Goal: Complete Application Form: Complete application form

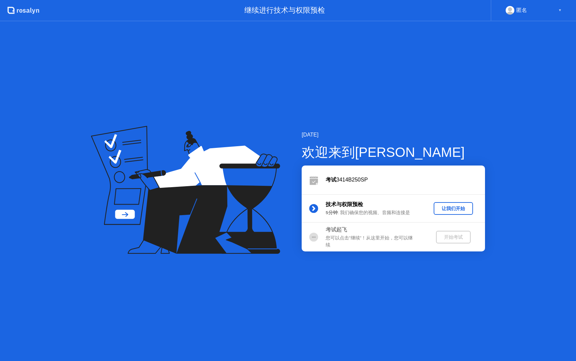
click at [443, 206] on div "让我们开始" at bounding box center [453, 209] width 34 height 6
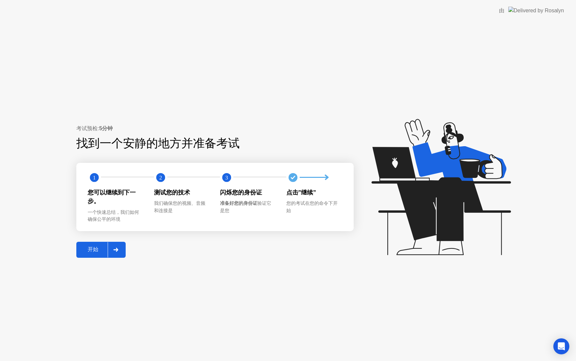
click at [95, 249] on div "开始" at bounding box center [92, 249] width 29 height 7
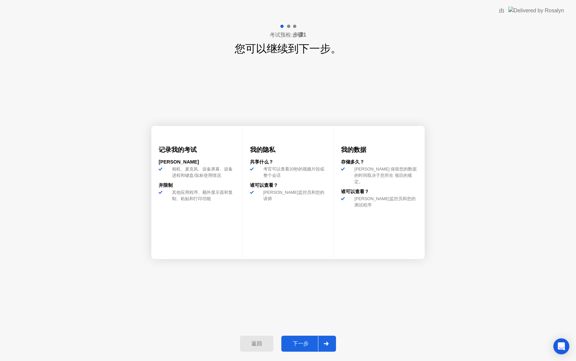
click at [307, 335] on div "返回 下一步" at bounding box center [288, 344] width 104 height 31
click at [308, 346] on div "下一步" at bounding box center [300, 344] width 35 height 7
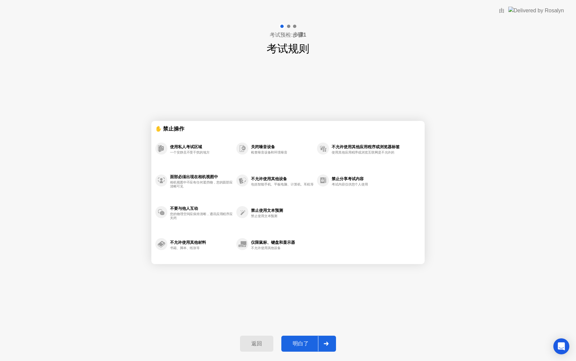
click at [308, 346] on div "明白了" at bounding box center [300, 344] width 35 height 7
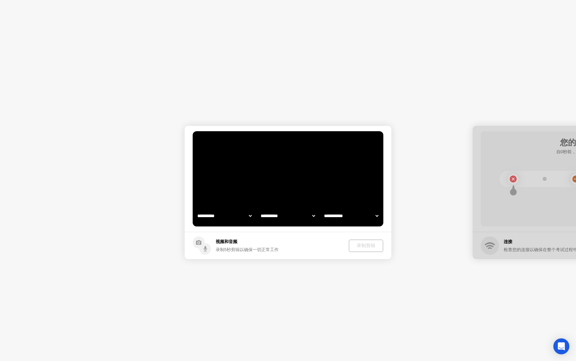
select select "**********"
select select "*******"
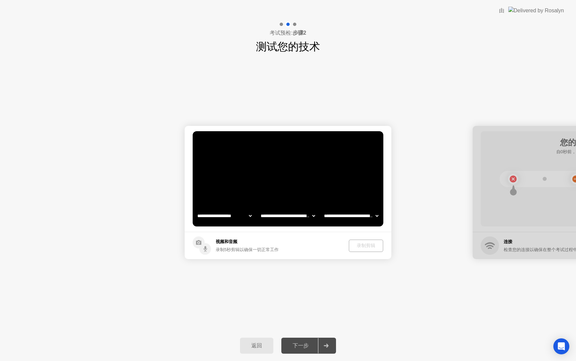
click at [241, 217] on select "**********" at bounding box center [224, 215] width 57 height 13
click at [239, 219] on select "**********" at bounding box center [224, 215] width 57 height 13
select select "**********"
click at [270, 215] on select "**********" at bounding box center [287, 215] width 57 height 13
click at [360, 246] on div "录制剪辑" at bounding box center [366, 246] width 29 height 6
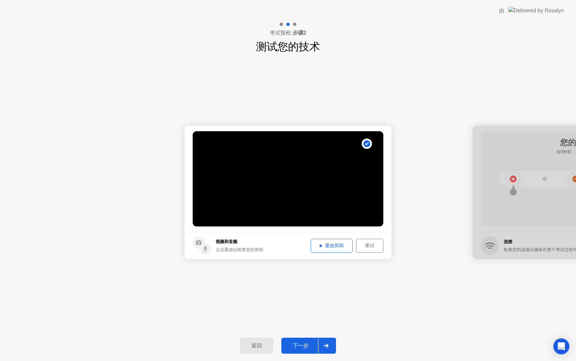
click at [306, 338] on button "下一步" at bounding box center [308, 346] width 55 height 16
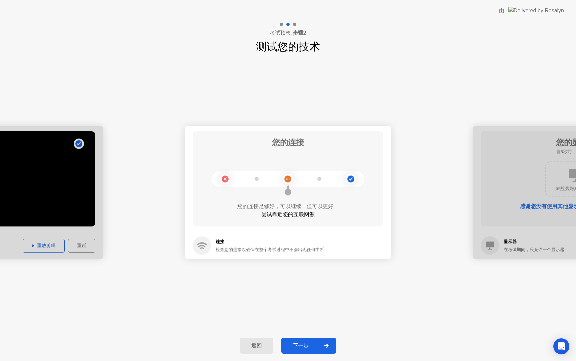
click at [306, 343] on div "下一步" at bounding box center [300, 346] width 35 height 7
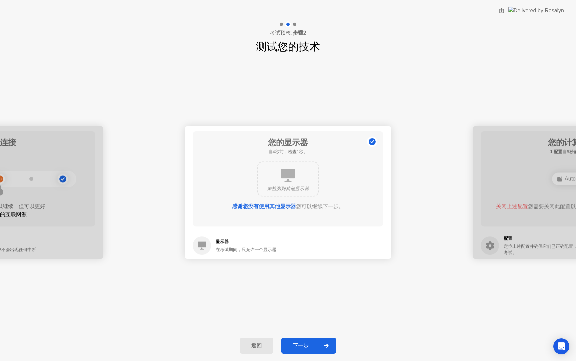
click at [301, 349] on div "下一步" at bounding box center [300, 346] width 35 height 7
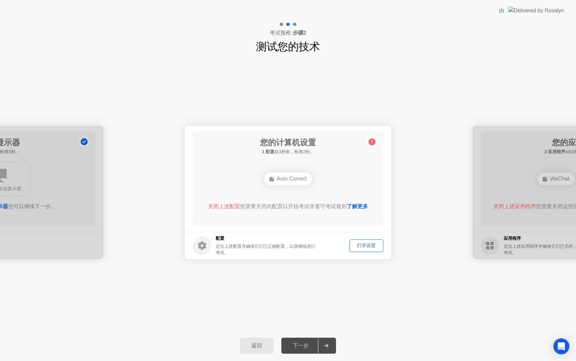
click at [298, 180] on div "Auto Correct" at bounding box center [288, 179] width 48 height 13
click at [236, 205] on span "关闭上述配置" at bounding box center [224, 207] width 32 height 6
click at [358, 246] on div "打开设置" at bounding box center [366, 246] width 29 height 6
click at [263, 175] on div "Auto Correct" at bounding box center [288, 179] width 153 height 18
click at [286, 179] on div "Auto Correct" at bounding box center [288, 179] width 48 height 13
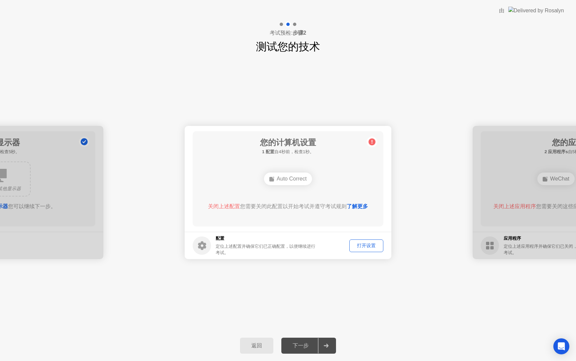
click at [365, 243] on div "打开设置" at bounding box center [366, 246] width 29 height 6
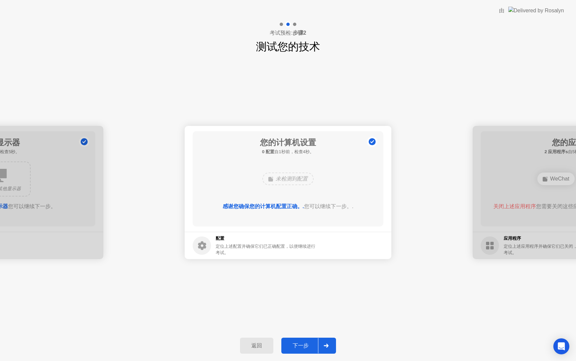
click at [232, 185] on div "未检测到配置" at bounding box center [288, 179] width 153 height 18
click at [307, 348] on div "下一步" at bounding box center [300, 346] width 35 height 7
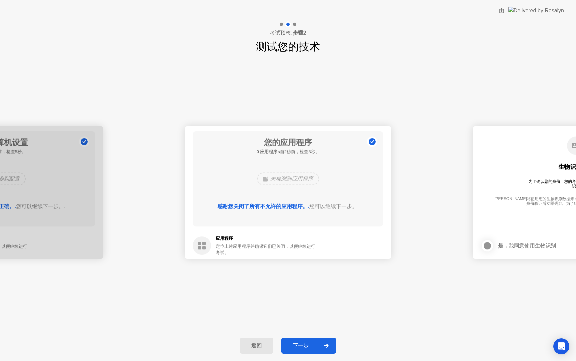
click at [302, 343] on div "下一步" at bounding box center [300, 346] width 35 height 7
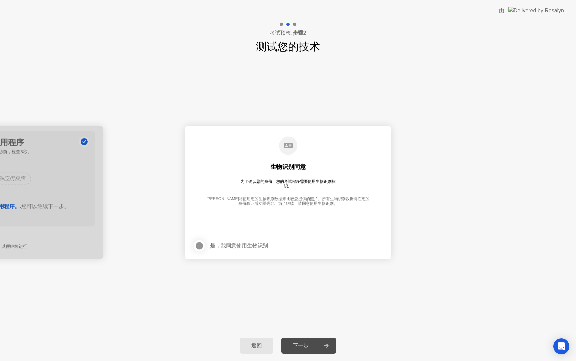
click at [302, 343] on div "下一步" at bounding box center [300, 346] width 35 height 7
click at [203, 246] on div at bounding box center [199, 246] width 8 height 8
click at [307, 344] on div "下一步" at bounding box center [300, 346] width 35 height 7
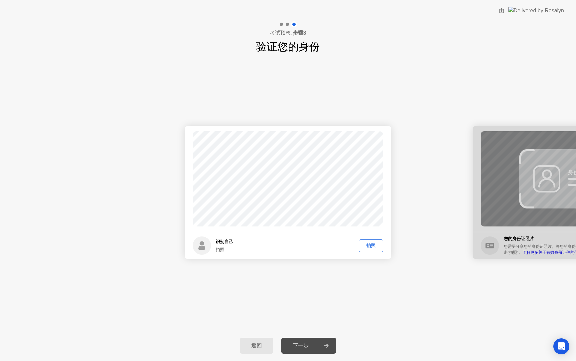
drag, startPoint x: 378, startPoint y: 271, endPoint x: 373, endPoint y: 244, distance: 27.9
click at [373, 244] on div "成功 照片正确 识别自己 拍照 拍照 成功 照片正确 失败 照片不正确。 身份证 您的身份证照片 您需要分享您的身份证照片。将您的身份证放在框架中并点击”拍照…" at bounding box center [288, 193] width 576 height 276
click at [373, 244] on div "拍照" at bounding box center [371, 246] width 20 height 6
click at [305, 343] on div "下一步" at bounding box center [300, 346] width 35 height 7
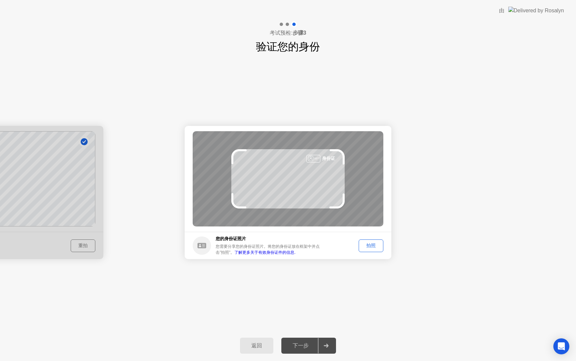
click at [367, 247] on div "拍照" at bounding box center [371, 246] width 20 height 6
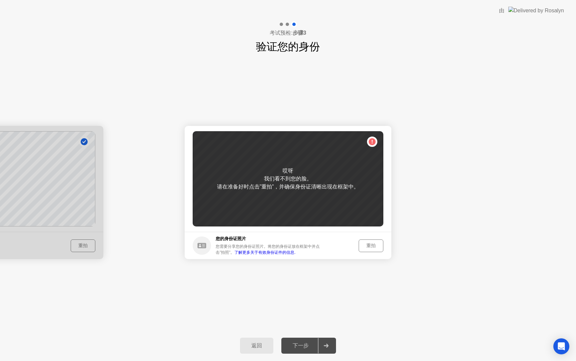
click at [368, 247] on div "重拍" at bounding box center [371, 246] width 20 height 6
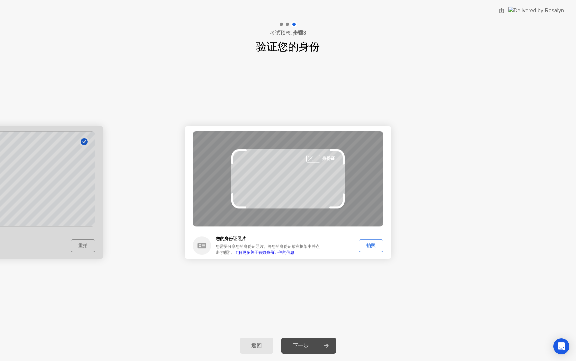
click at [371, 245] on div "拍照" at bounding box center [371, 246] width 20 height 6
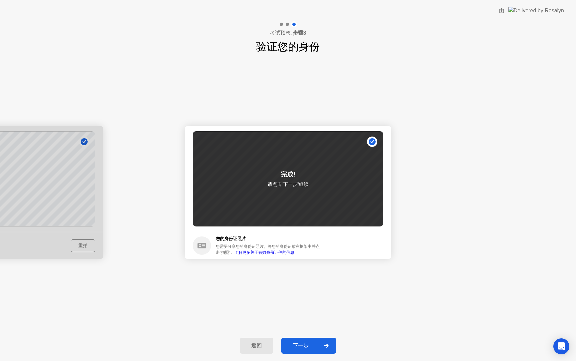
click at [300, 349] on div "下一步" at bounding box center [300, 346] width 35 height 7
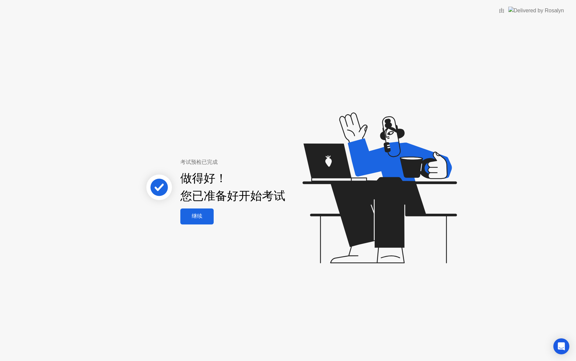
click at [206, 223] on button "继续" at bounding box center [196, 217] width 33 height 16
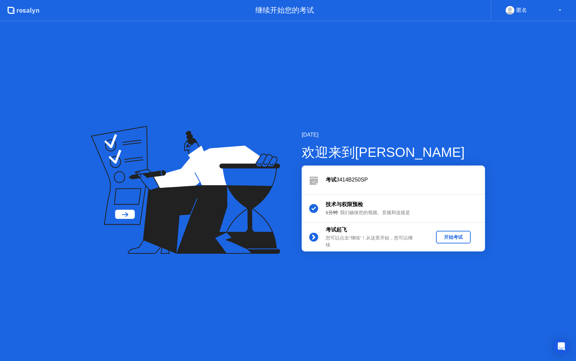
click at [459, 236] on div "开始考试" at bounding box center [453, 237] width 29 height 6
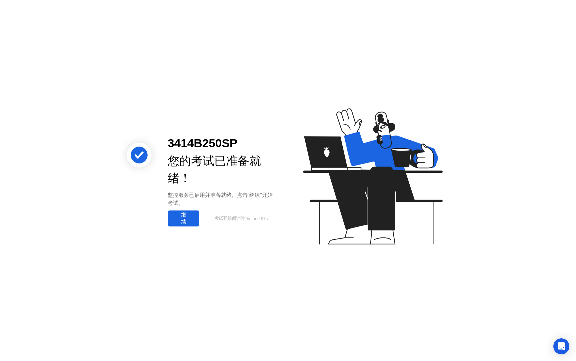
click at [190, 217] on div "继续" at bounding box center [184, 219] width 28 height 14
